Goal: Complete application form

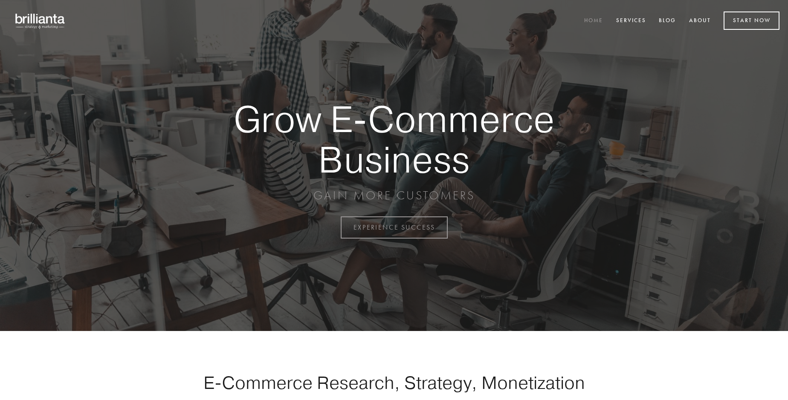
scroll to position [2235, 0]
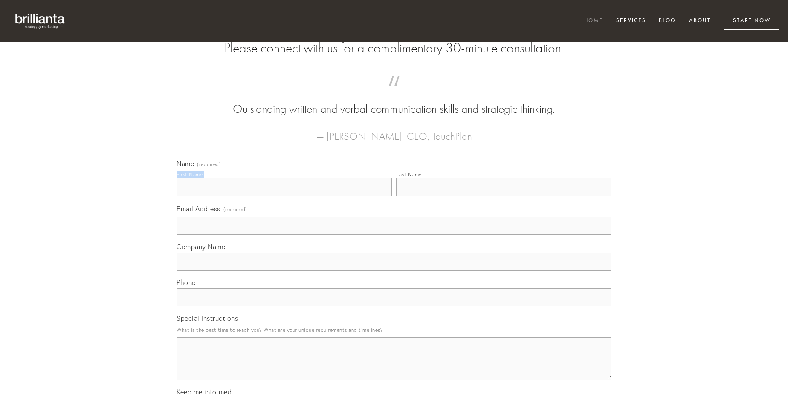
type input "[PERSON_NAME]"
click at [503, 196] on input "Last Name" at bounding box center [503, 187] width 215 height 18
type input "[PERSON_NAME]"
click at [394, 235] on input "Email Address (required)" at bounding box center [393, 226] width 435 height 18
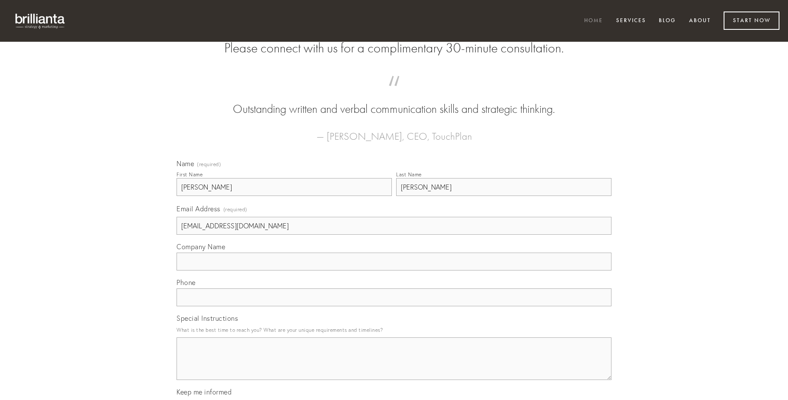
type input "[EMAIL_ADDRESS][DOMAIN_NAME]"
click at [394, 271] on input "Company Name" at bounding box center [393, 262] width 435 height 18
type input "statim"
click at [394, 306] on input "text" at bounding box center [393, 298] width 435 height 18
click at [394, 367] on textarea "Special Instructions" at bounding box center [393, 359] width 435 height 43
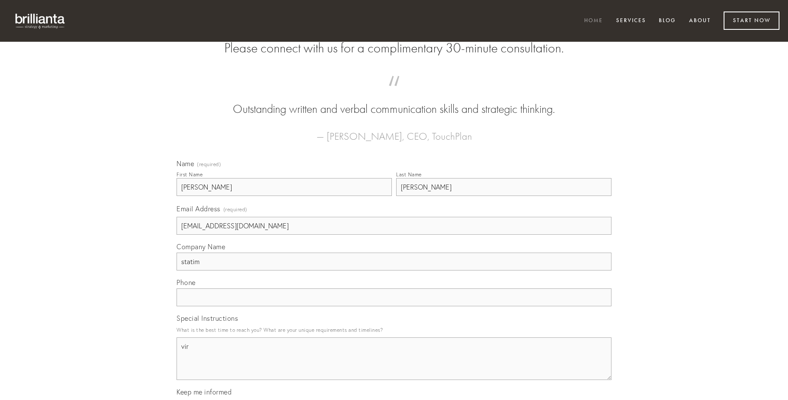
type textarea "vir"
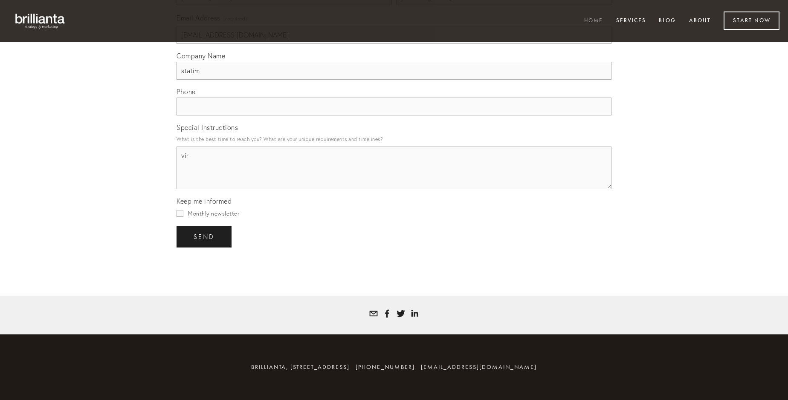
click at [205, 237] on span "send" at bounding box center [204, 237] width 21 height 8
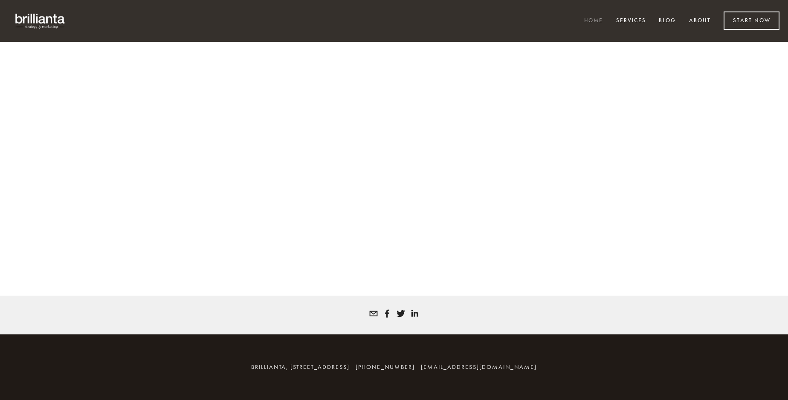
scroll to position [2223, 0]
